Goal: Transaction & Acquisition: Obtain resource

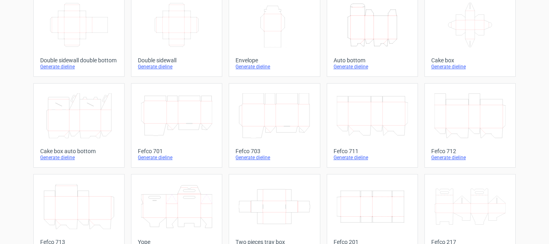
scroll to position [161, 0]
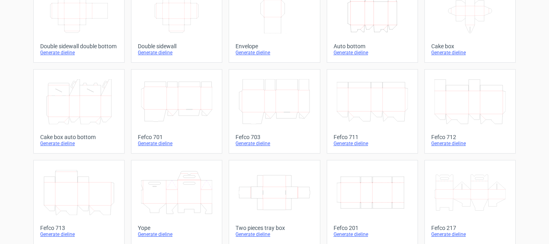
click at [334, 179] on div "Width Depth Height" at bounding box center [373, 192] width 78 height 51
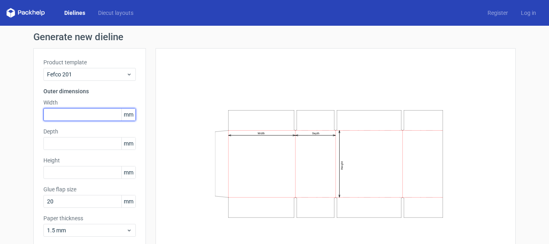
click at [80, 119] on input "text" at bounding box center [89, 114] width 92 height 13
type input "460"
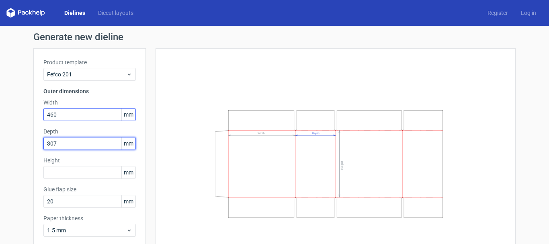
type input "307"
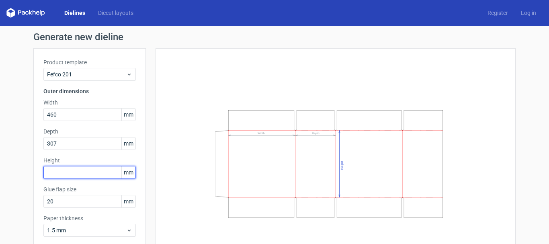
click at [67, 172] on input "text" at bounding box center [89, 172] width 92 height 13
type input "124"
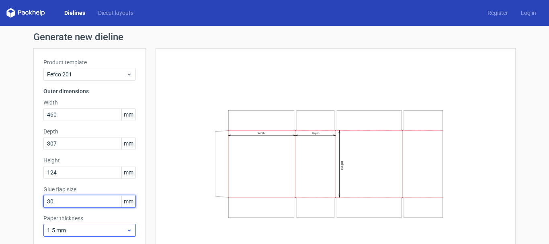
type input "30"
click at [47, 226] on span "1.5 mm" at bounding box center [86, 230] width 79 height 8
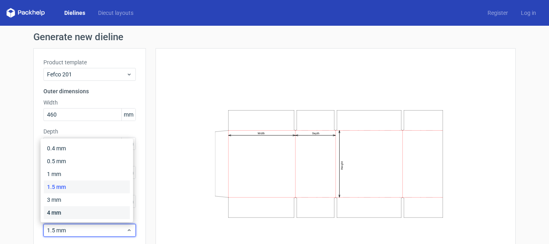
click at [54, 213] on div "4 mm" at bounding box center [87, 212] width 86 height 13
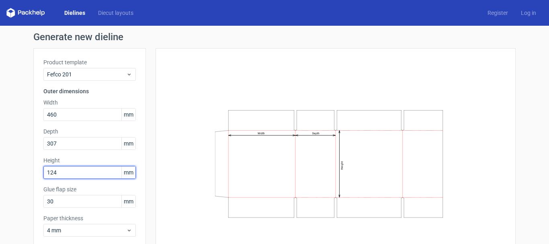
click at [86, 174] on input "124" at bounding box center [89, 172] width 92 height 13
type input "121"
click at [25, 181] on div "Generate new dieline Product template Fefco 201 Outer dimensions Width 460 mm D…" at bounding box center [274, 156] width 549 height 260
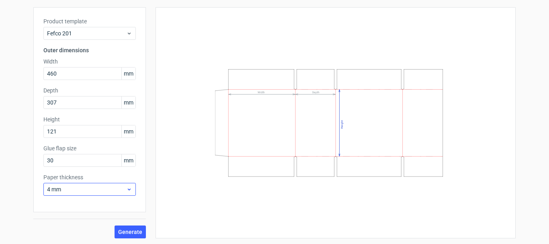
scroll to position [42, 0]
click at [124, 228] on span "Generate" at bounding box center [130, 231] width 24 height 6
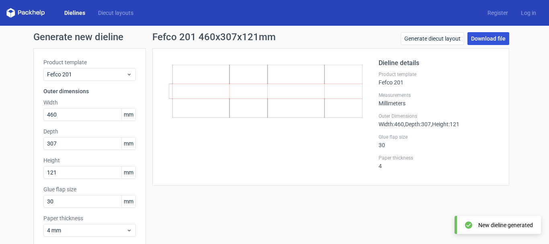
click at [480, 38] on link "Download file" at bounding box center [488, 38] width 42 height 13
